Goal: Find specific page/section: Find specific page/section

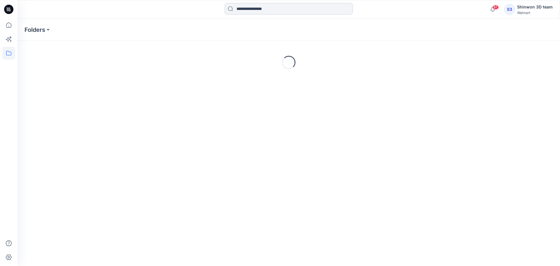
click at [277, 9] on input at bounding box center [288, 9] width 128 height 12
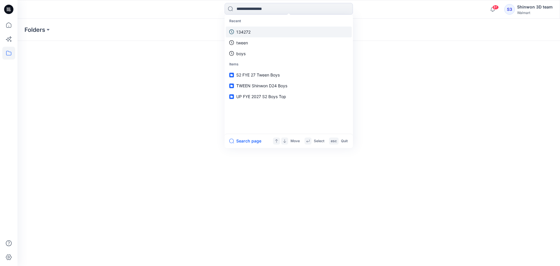
click at [255, 33] on link "134272" at bounding box center [289, 32] width 126 height 11
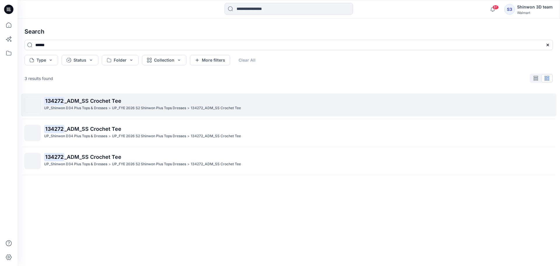
click at [118, 99] on span "_ADM_SS Crochet Tee" at bounding box center [92, 101] width 57 height 6
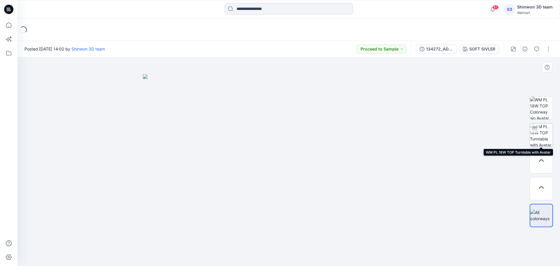
click at [546, 134] on img at bounding box center [541, 134] width 23 height 23
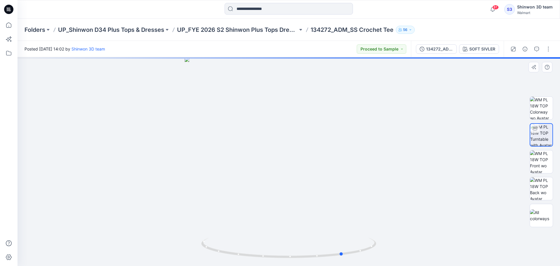
drag, startPoint x: 289, startPoint y: 259, endPoint x: 344, endPoint y: 264, distance: 54.8
click at [344, 264] on div at bounding box center [288, 161] width 542 height 208
